Goal: Information Seeking & Learning: Find specific fact

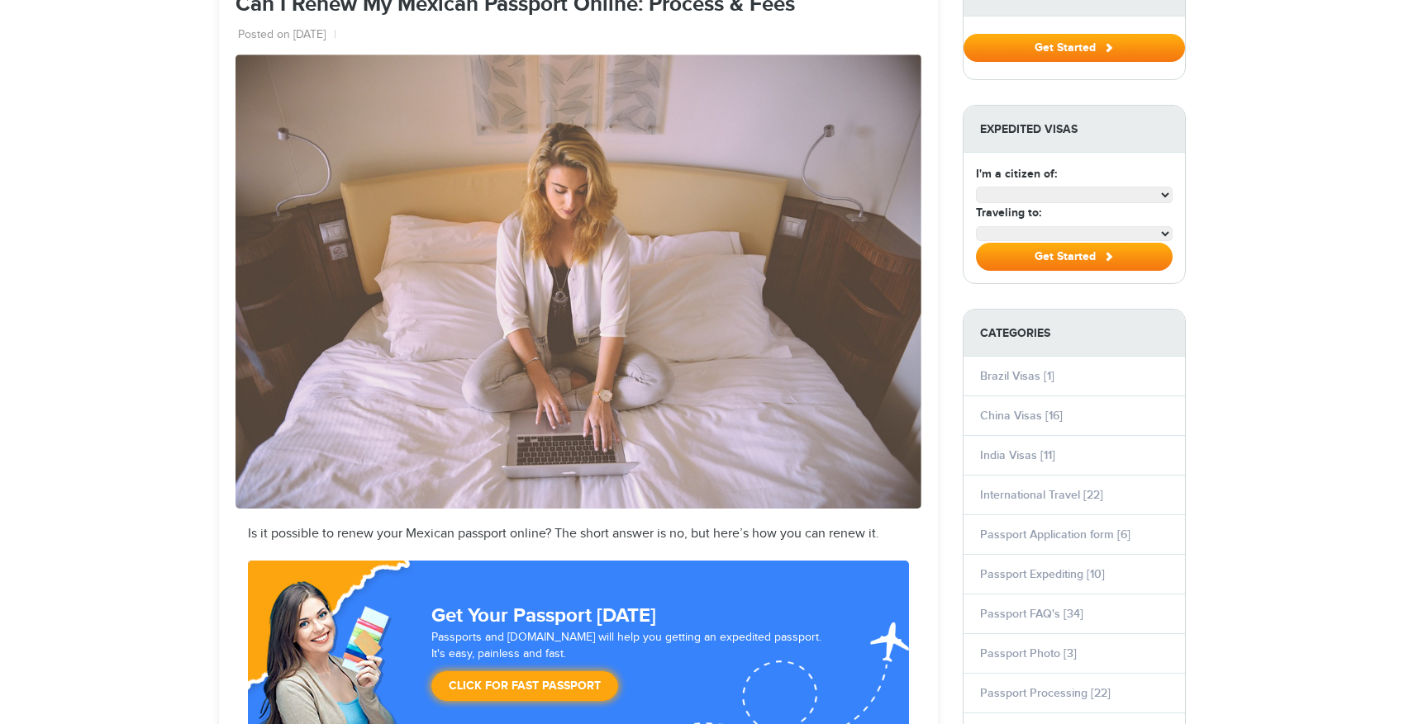
select select "**********"
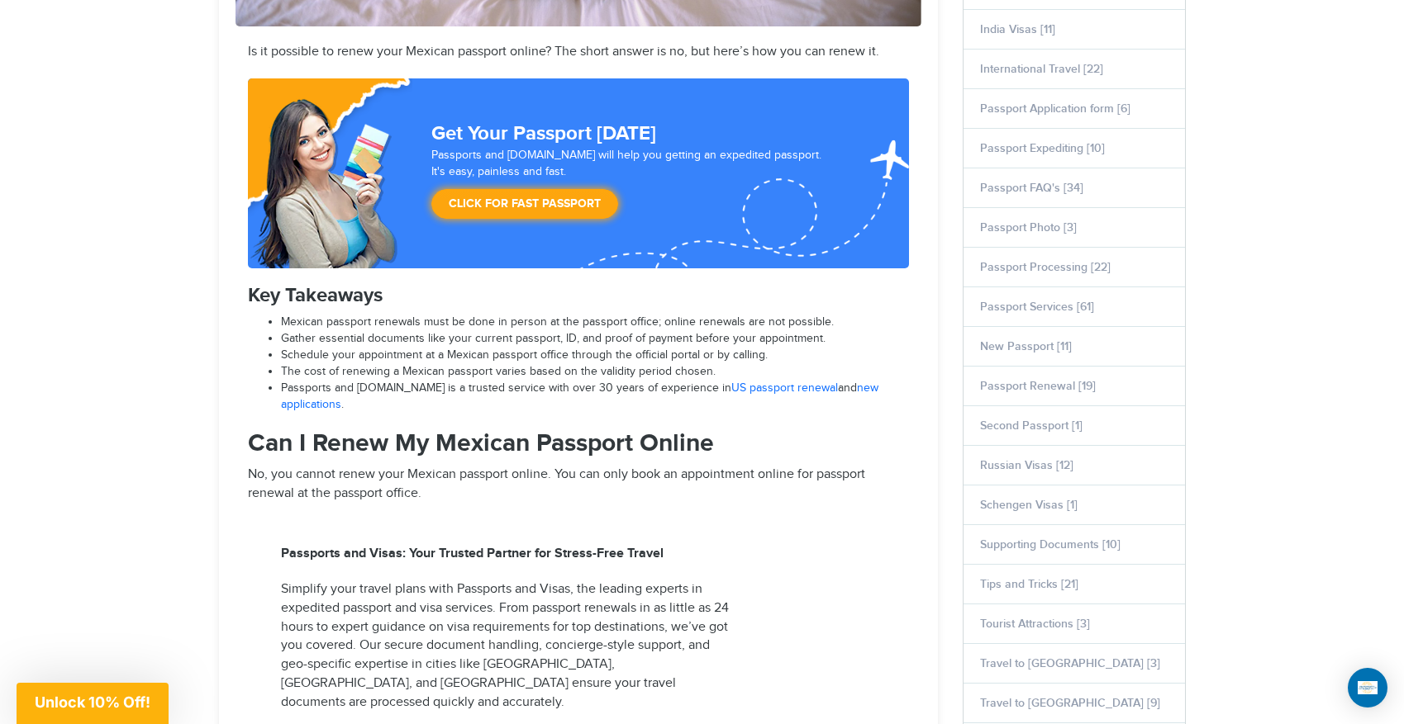
scroll to position [718, 0]
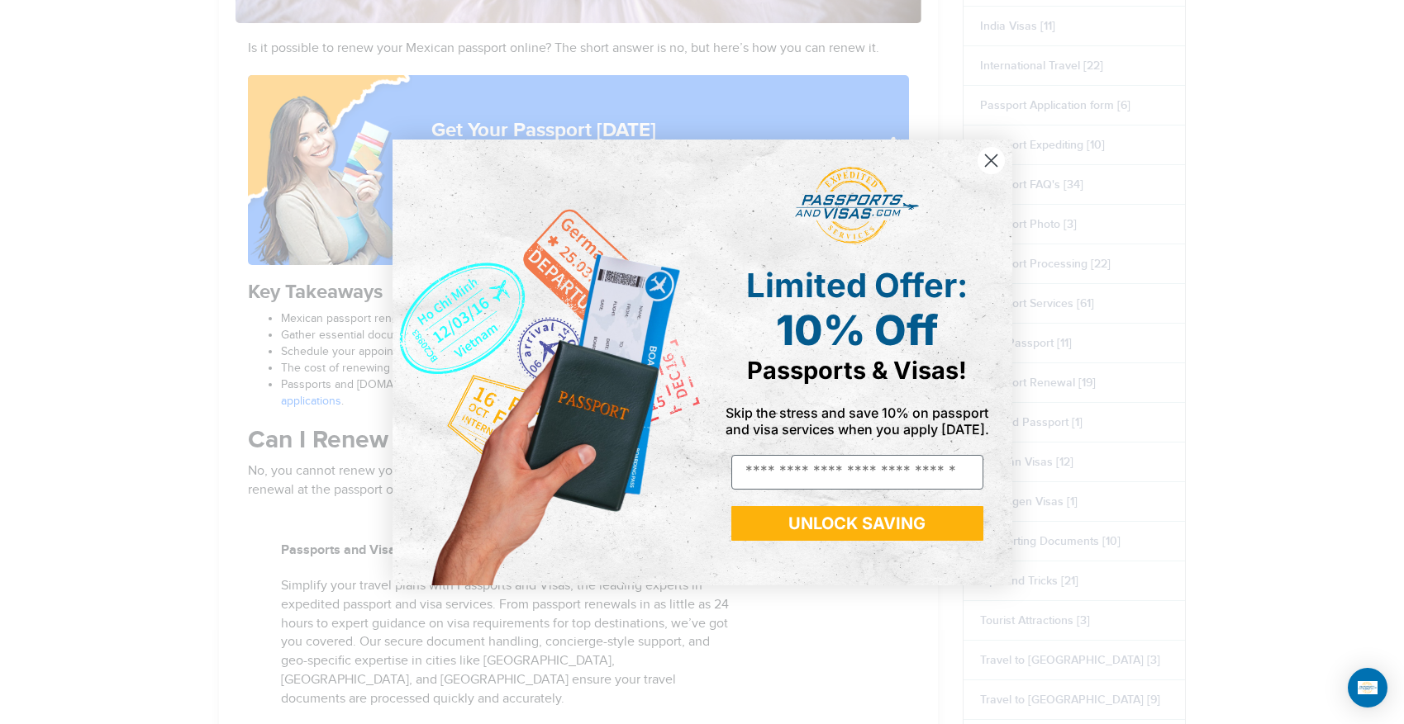
click at [990, 159] on icon "Close dialog" at bounding box center [991, 160] width 12 height 12
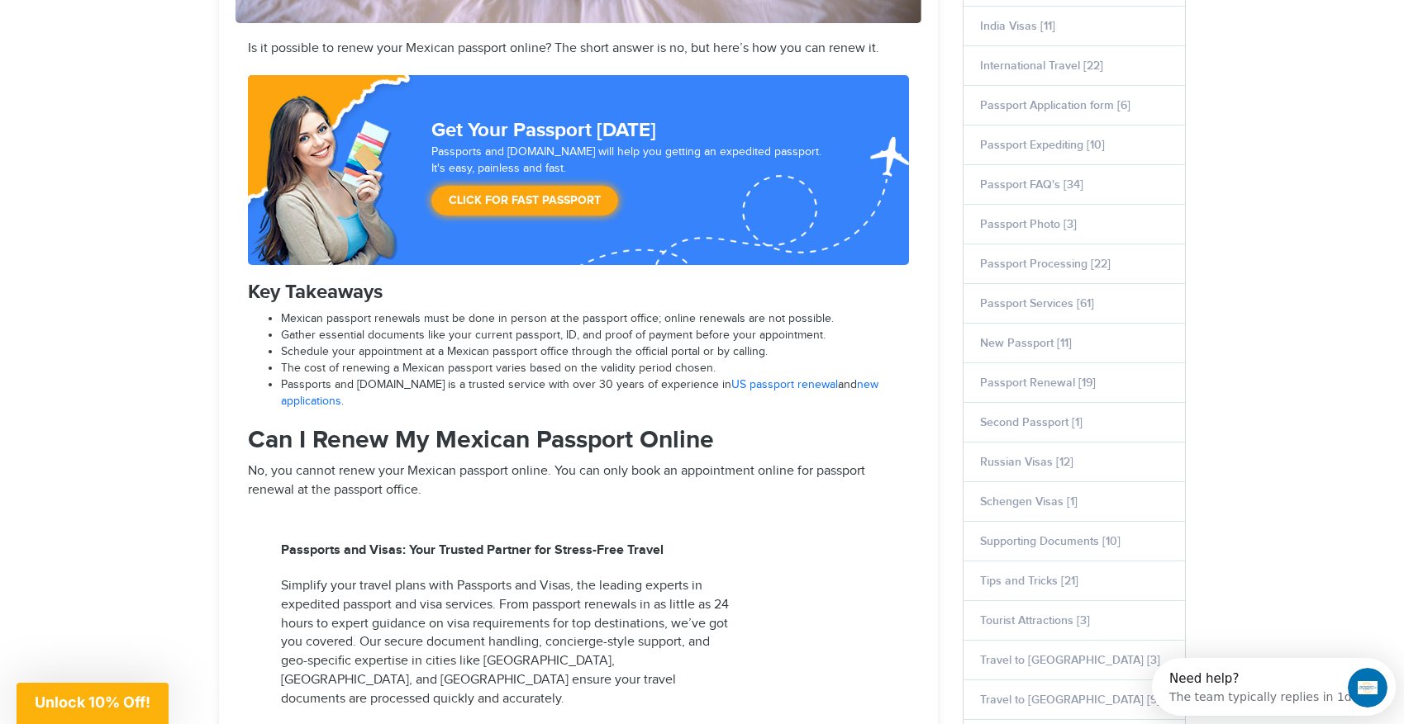
scroll to position [0, 0]
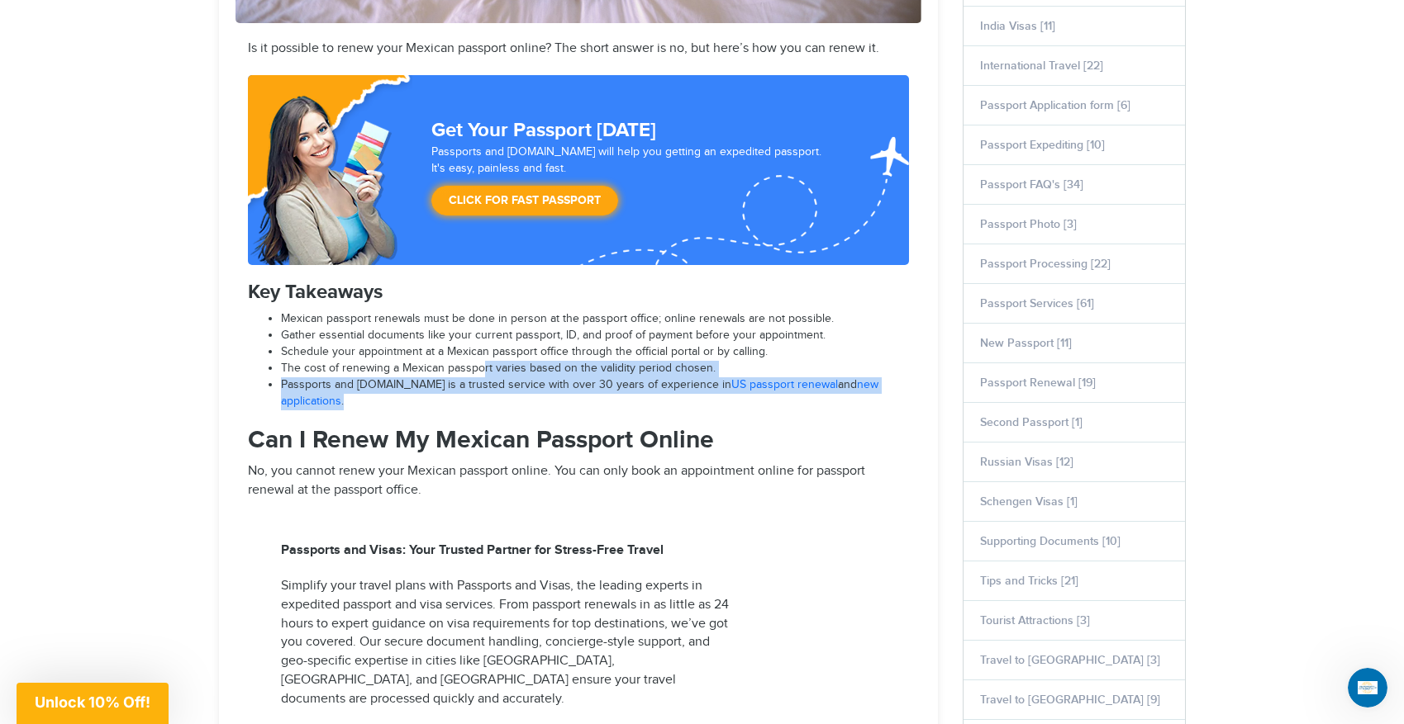
drag, startPoint x: 478, startPoint y: 371, endPoint x: 536, endPoint y: 397, distance: 63.6
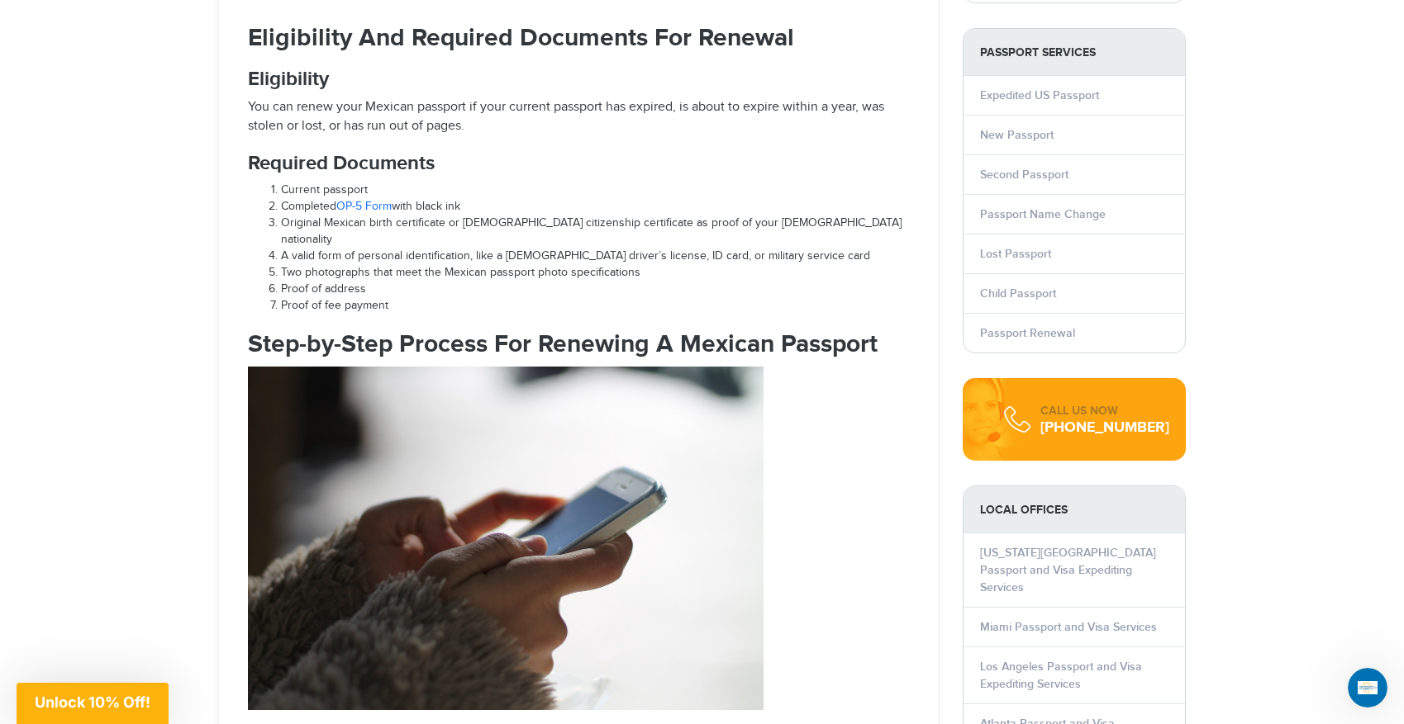
scroll to position [1581, 0]
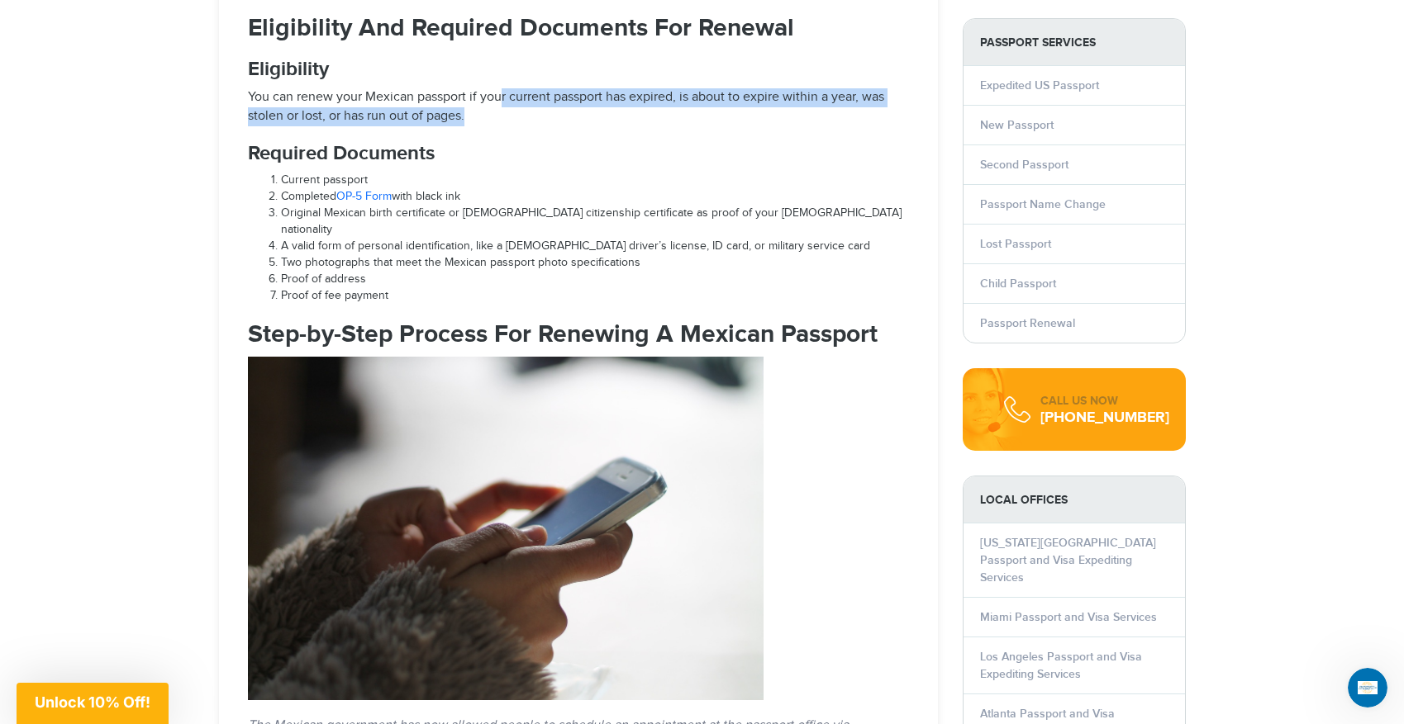
drag, startPoint x: 498, startPoint y: 63, endPoint x: 499, endPoint y: 92, distance: 28.9
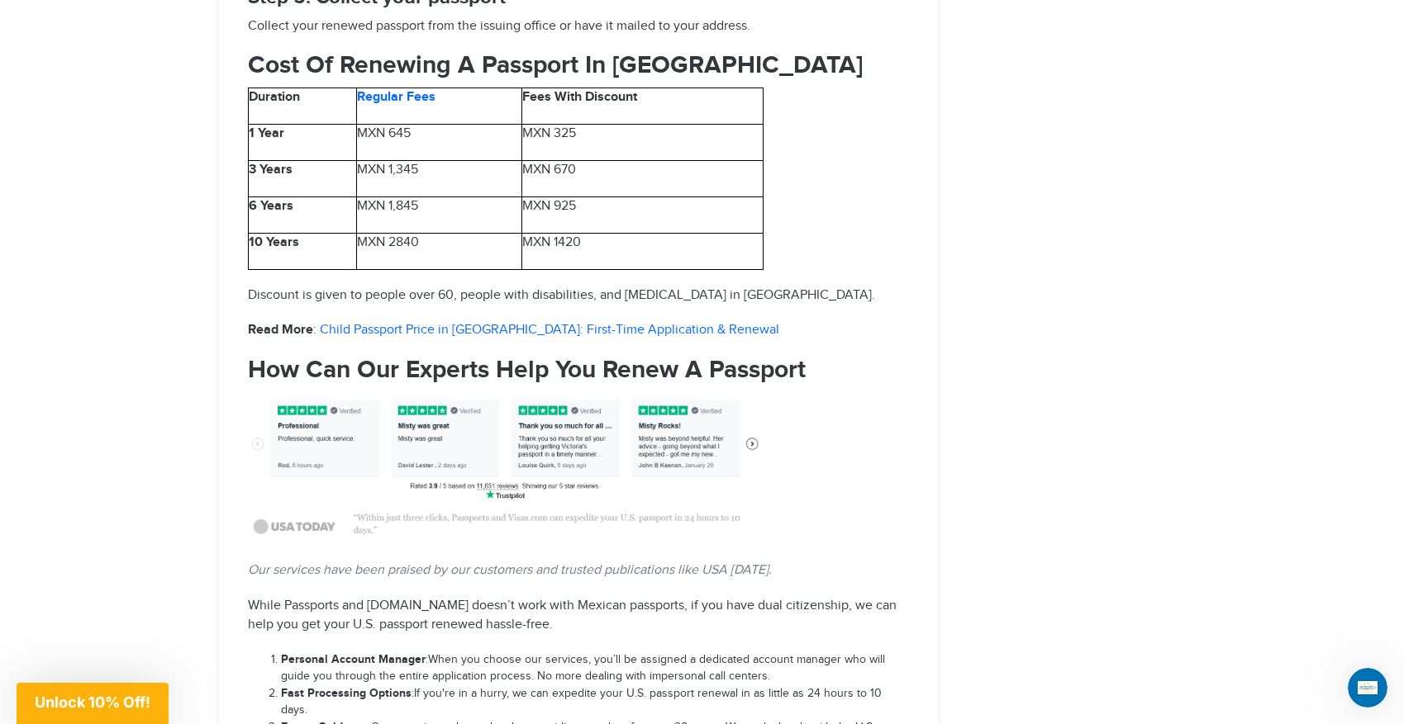
scroll to position [2741, 0]
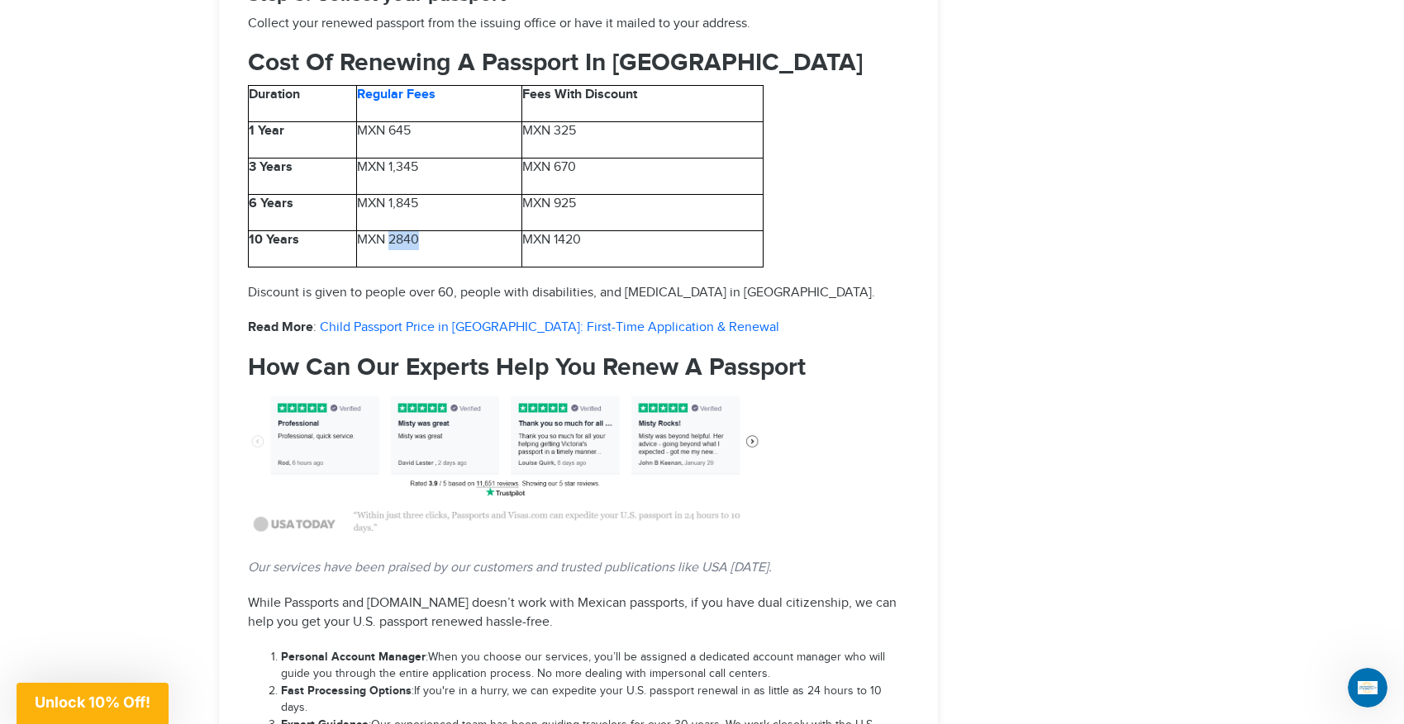
drag, startPoint x: 392, startPoint y: 188, endPoint x: 421, endPoint y: 188, distance: 28.9
click at [421, 231] on p "MXN 2840" at bounding box center [439, 240] width 164 height 19
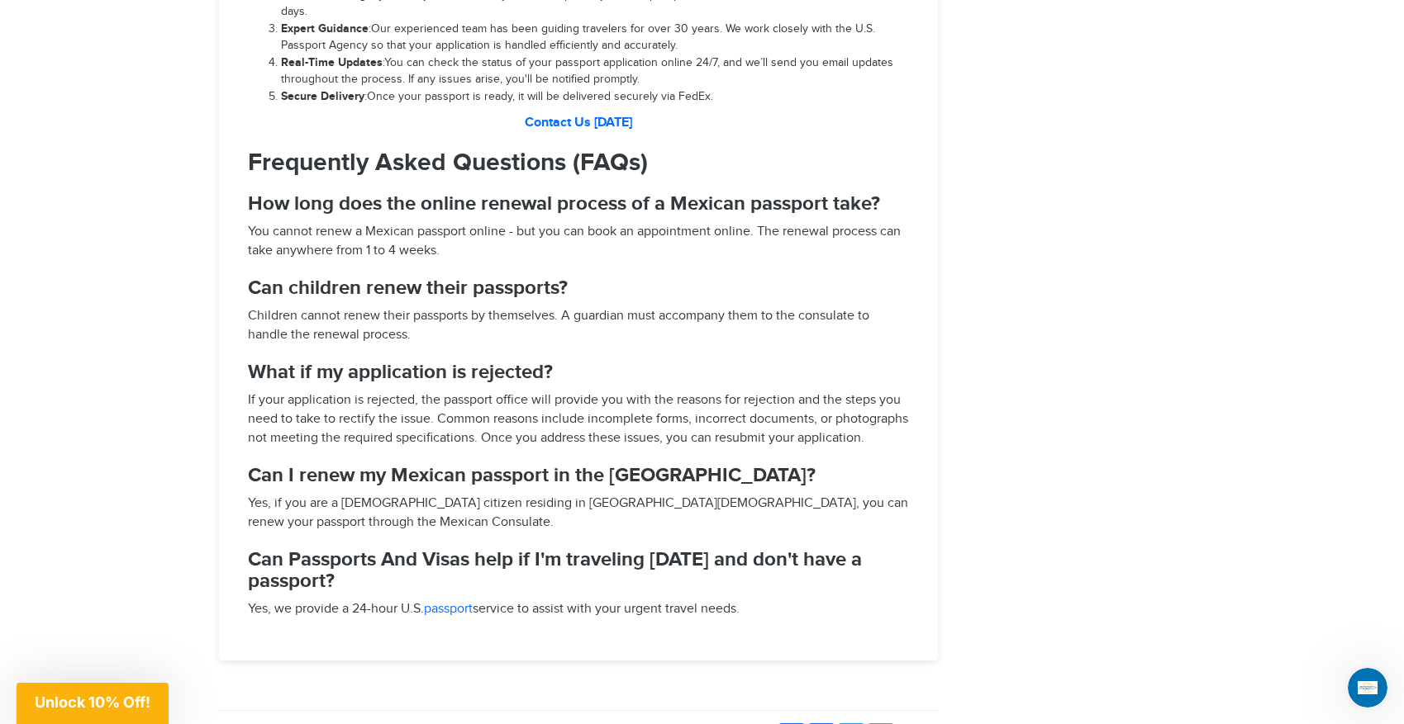
scroll to position [3386, 0]
